Goal: Transaction & Acquisition: Purchase product/service

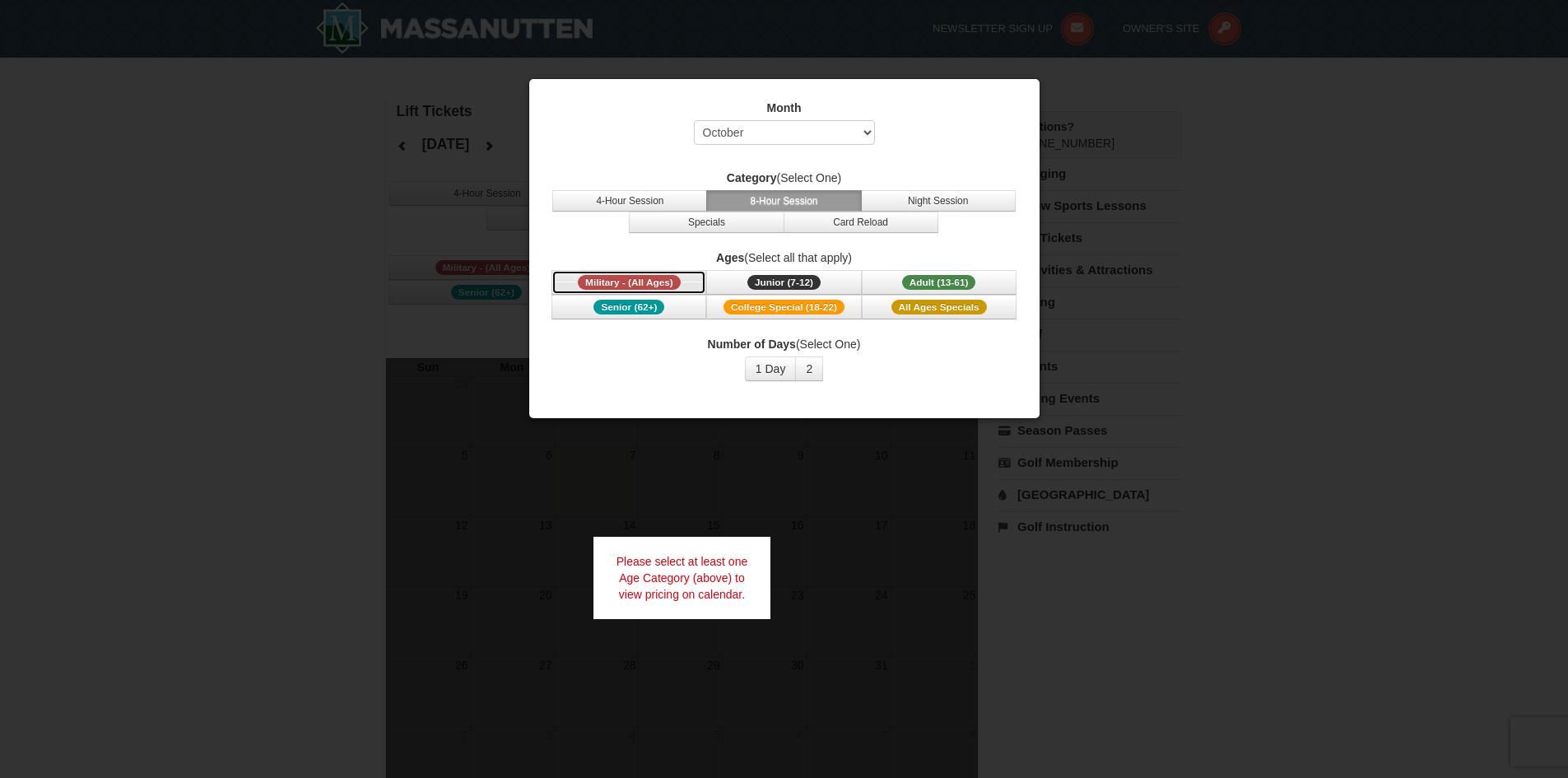
click at [652, 282] on span "Military - (All Ages)" at bounding box center [628, 282] width 103 height 15
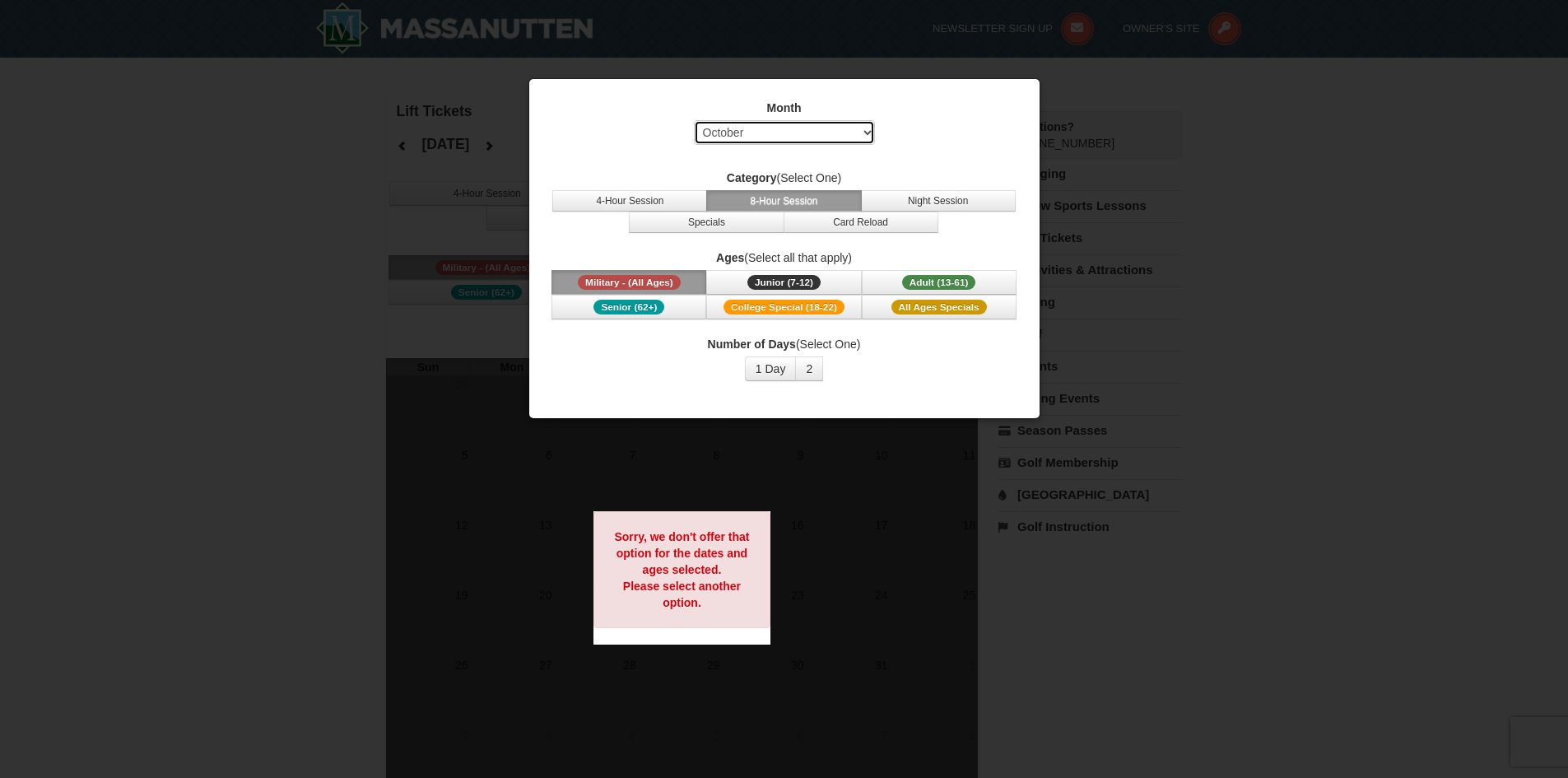
click at [852, 129] on select "Select October November December January February March April May June July Aug…" at bounding box center [784, 132] width 181 height 24
select select "12"
click at [694, 120] on select "Select October November December January February March April May June July Aug…" at bounding box center [784, 132] width 181 height 24
click at [812, 365] on button "2" at bounding box center [808, 368] width 28 height 24
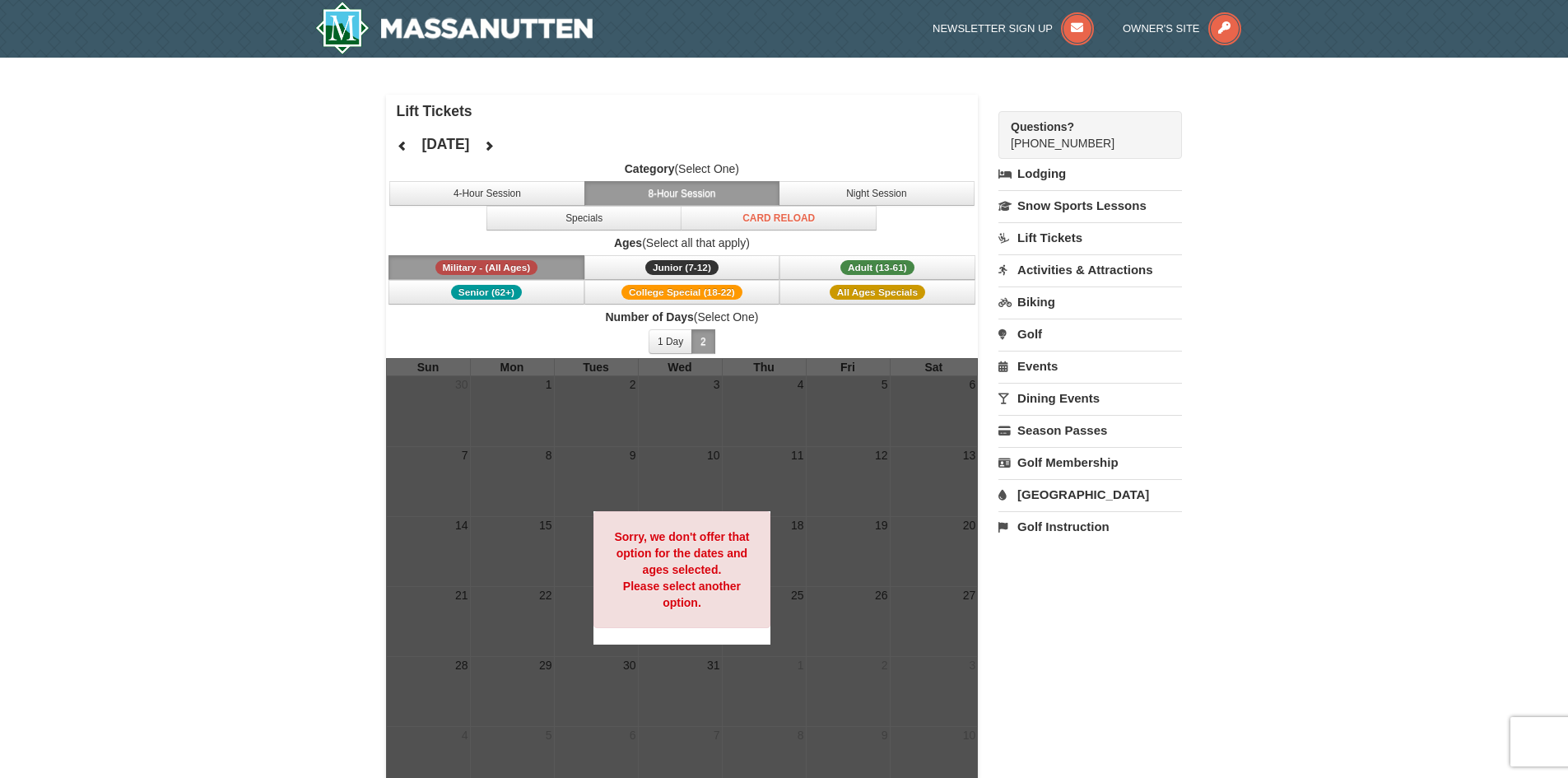
click at [798, 331] on span "Number of Days (Select One) 1 Day 2 3 4 5 6 7 8 9 10 11 12 13 14 15" at bounding box center [682, 333] width 593 height 49
click at [1054, 233] on link "Lift Tickets" at bounding box center [1090, 237] width 184 height 30
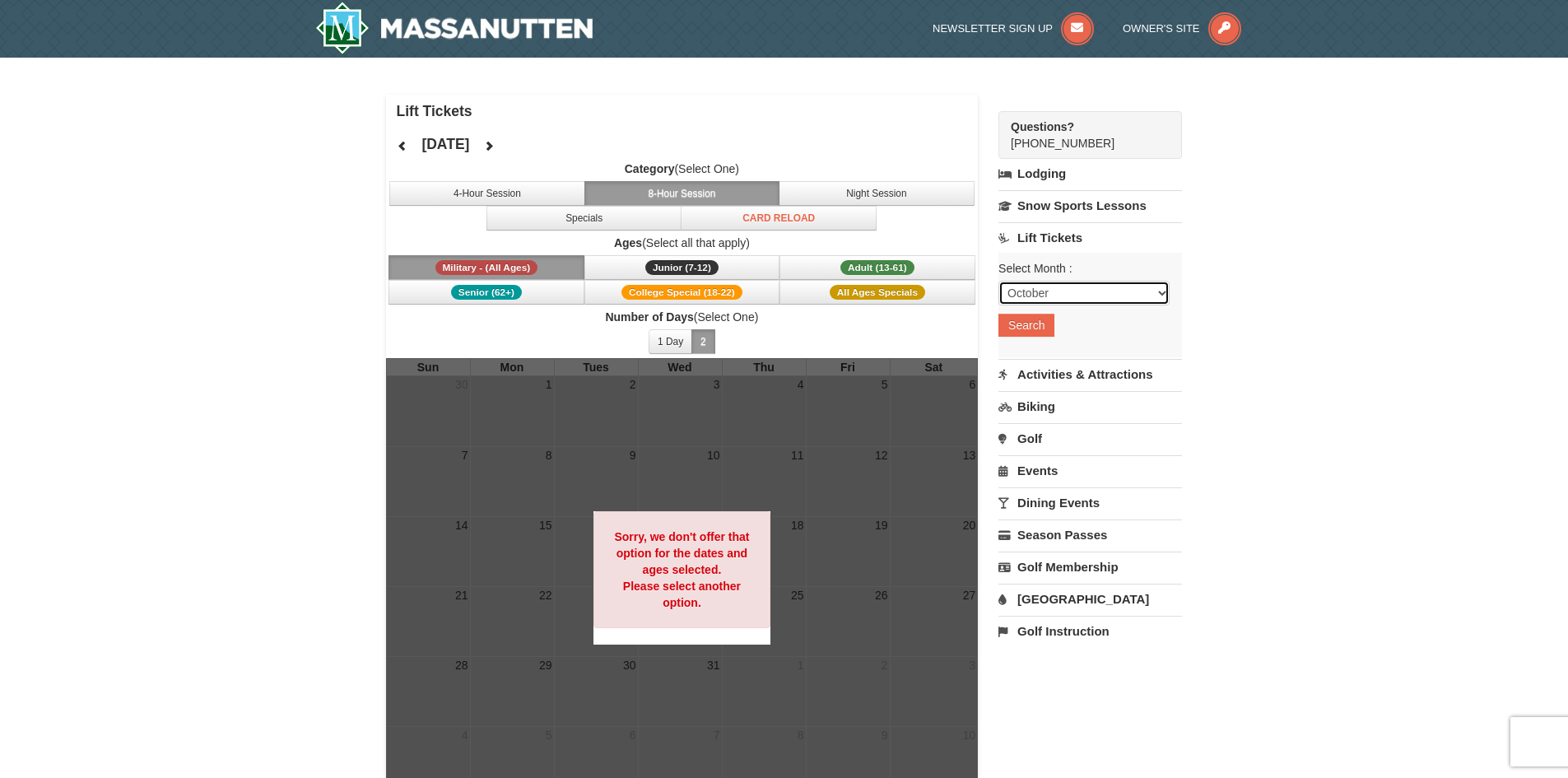
click at [1073, 297] on select "October November December January February March April May June July August Sep…" at bounding box center [1084, 293] width 171 height 24
select select "12"
click at [998, 281] on select "October November December January February March April May June July August Sep…" at bounding box center [1084, 293] width 171 height 24
click at [1021, 314] on button "Search" at bounding box center [1026, 325] width 56 height 23
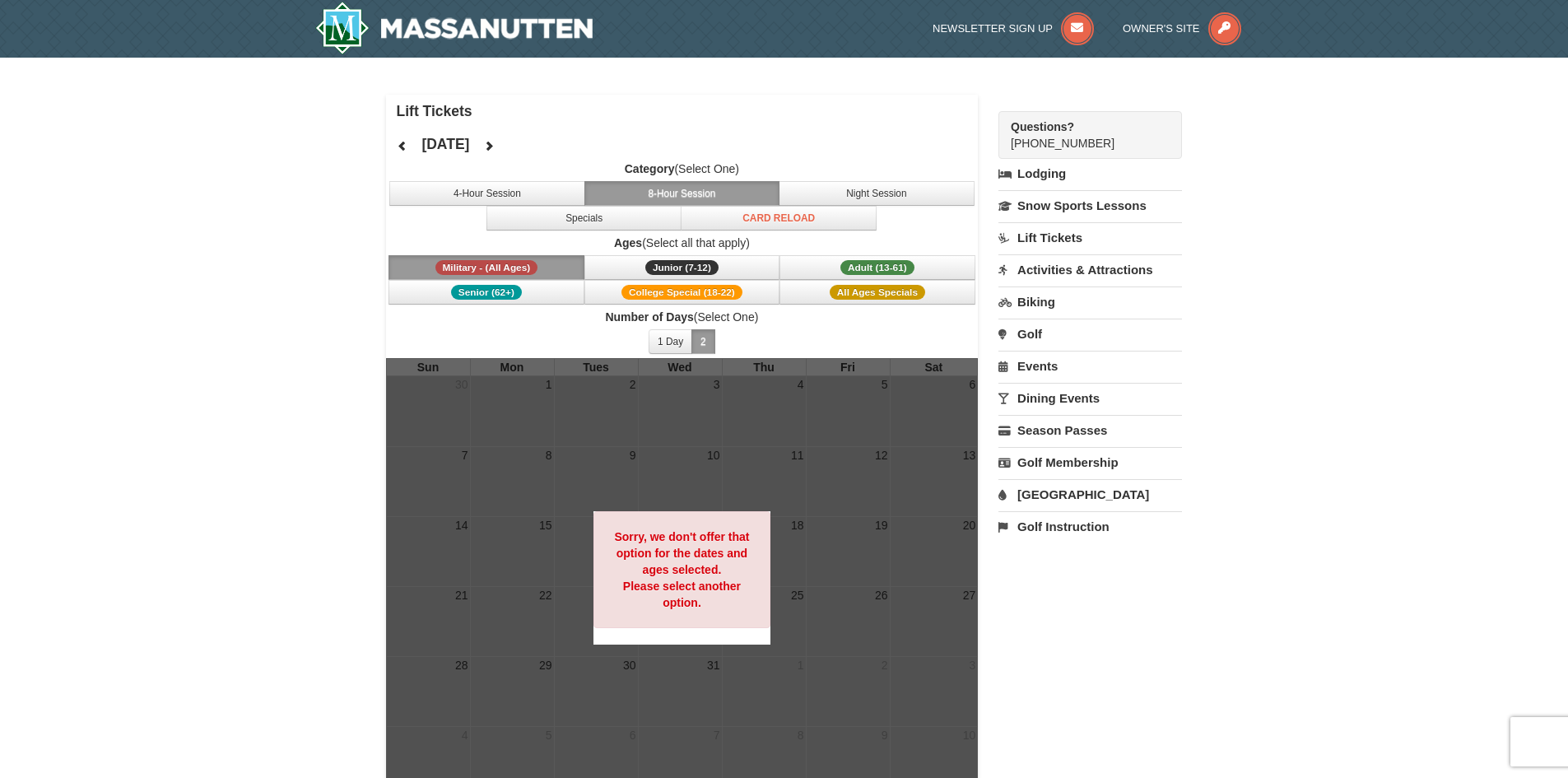
click at [707, 241] on label "Ages (Select all that apply)" at bounding box center [682, 243] width 593 height 17
click at [683, 340] on button "1 Day" at bounding box center [670, 341] width 44 height 24
click at [707, 340] on button "2" at bounding box center [704, 341] width 23 height 24
click at [775, 334] on span "Number of Days (Select One) 1 Day 2 3 4 5 6 7 8 9 10 11 12 13 14 15" at bounding box center [682, 333] width 593 height 49
click at [871, 263] on span "Adult (13-61)" at bounding box center [878, 267] width 74 height 15
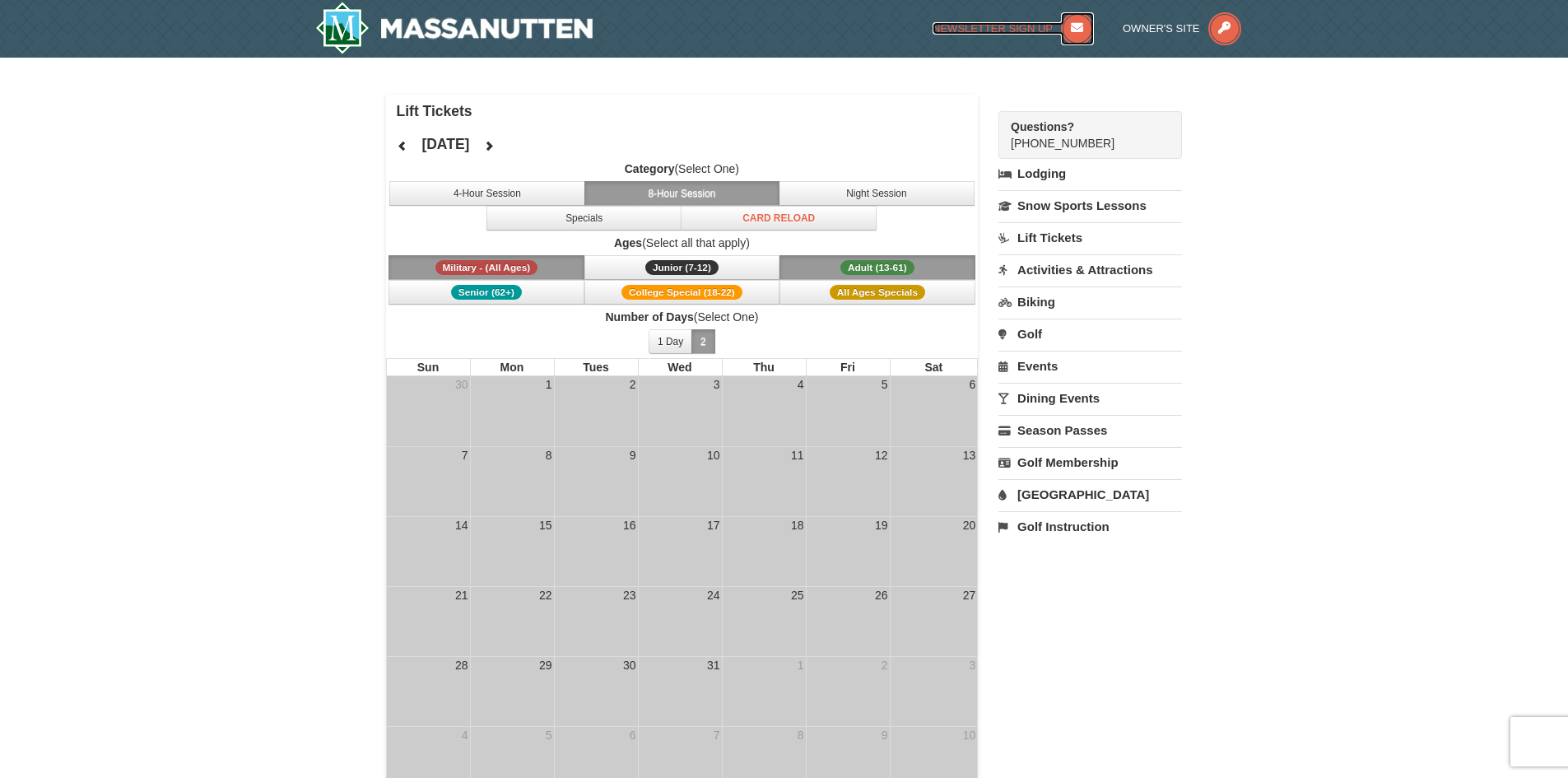
click at [1016, 27] on span "Newsletter Sign Up" at bounding box center [992, 28] width 120 height 13
